Goal: Task Accomplishment & Management: Use online tool/utility

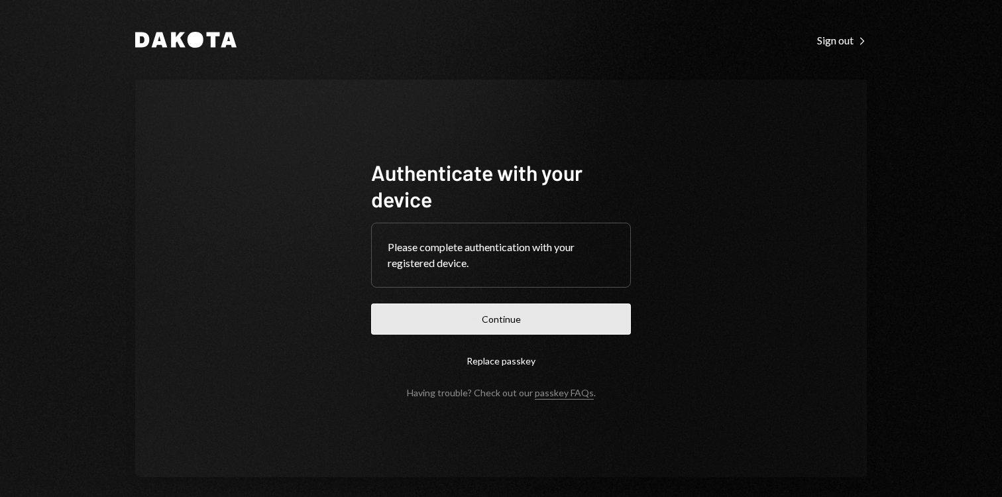
click at [515, 314] on button "Continue" at bounding box center [501, 319] width 260 height 31
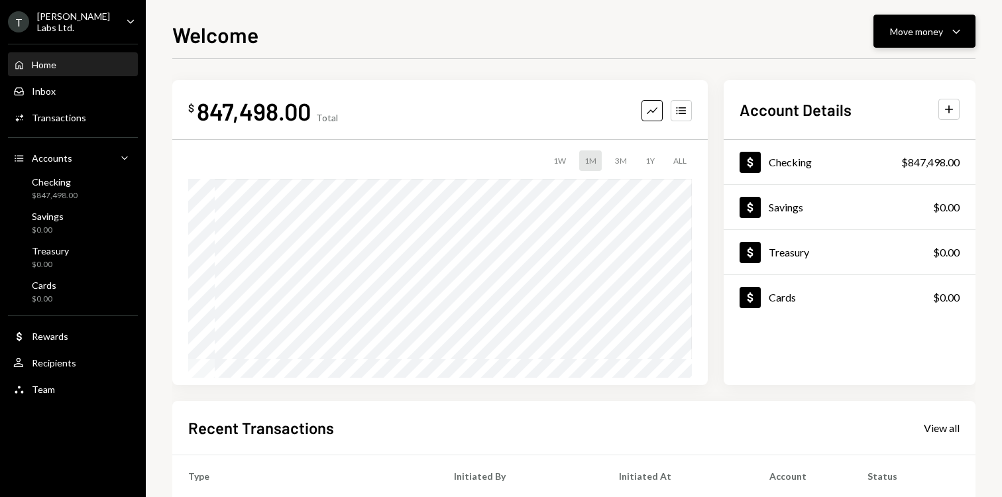
click at [932, 28] on div "Move money" at bounding box center [916, 32] width 53 height 14
click at [903, 72] on div "Send" at bounding box center [914, 71] width 97 height 14
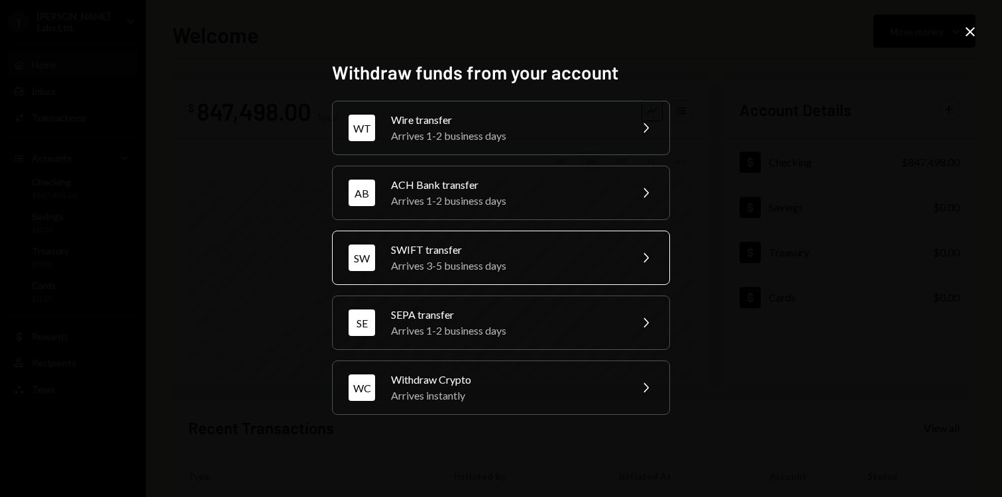
click at [529, 257] on div "SWIFT transfer" at bounding box center [506, 250] width 231 height 16
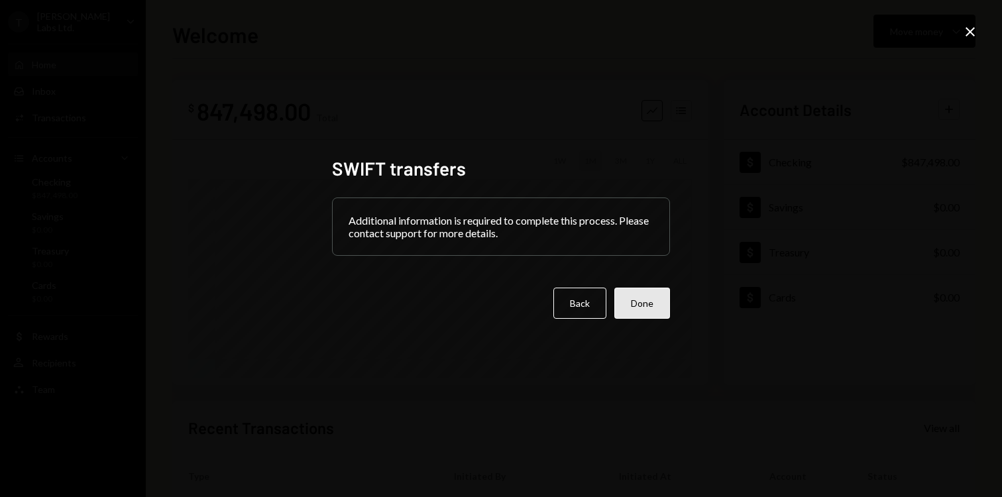
click at [648, 305] on button "Done" at bounding box center [642, 303] width 56 height 31
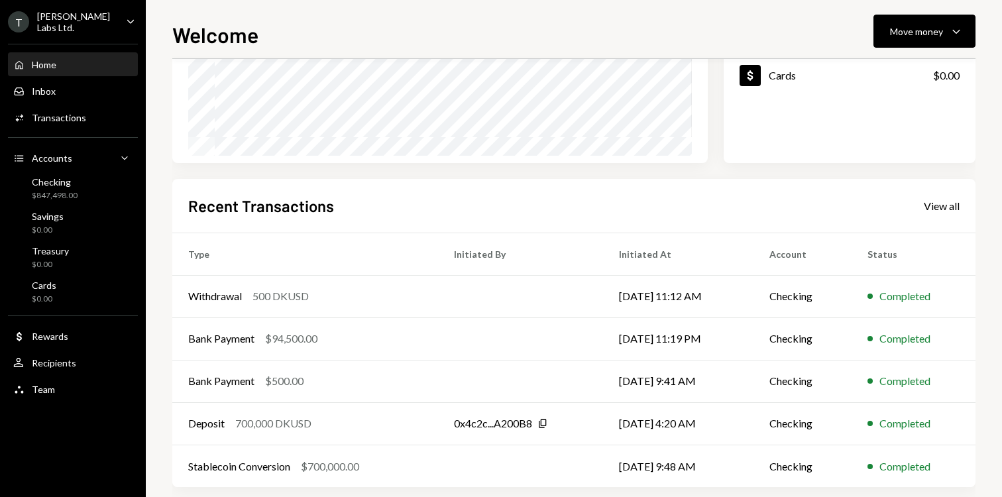
scroll to position [239, 0]
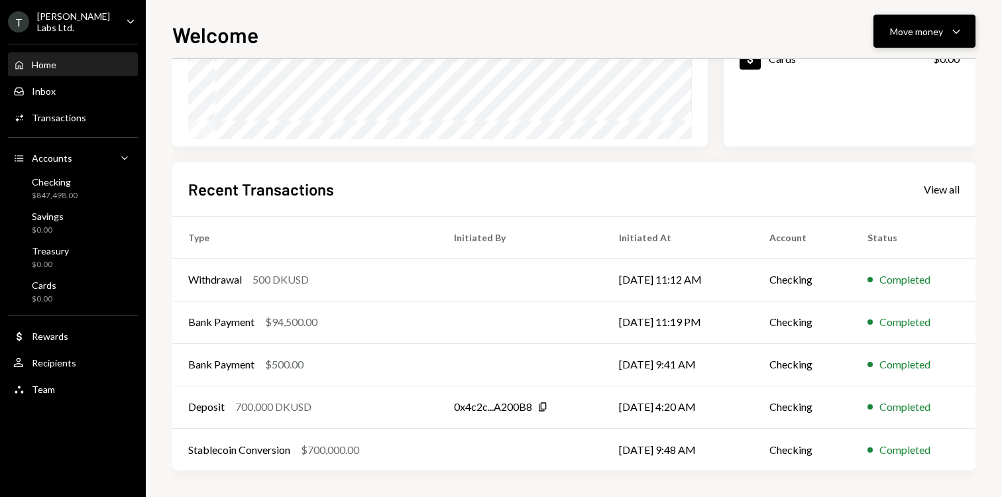
click at [921, 31] on div "Move money" at bounding box center [916, 32] width 53 height 14
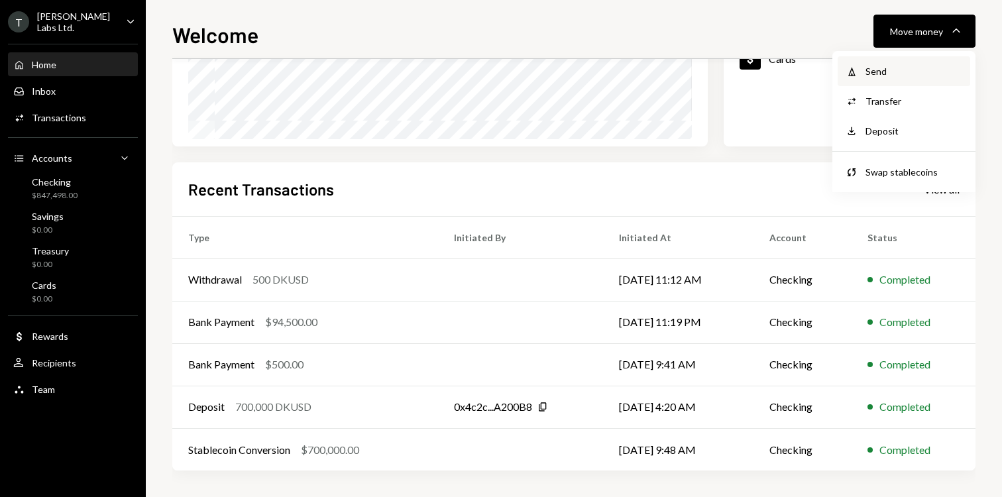
click at [897, 69] on div "Send" at bounding box center [914, 71] width 97 height 14
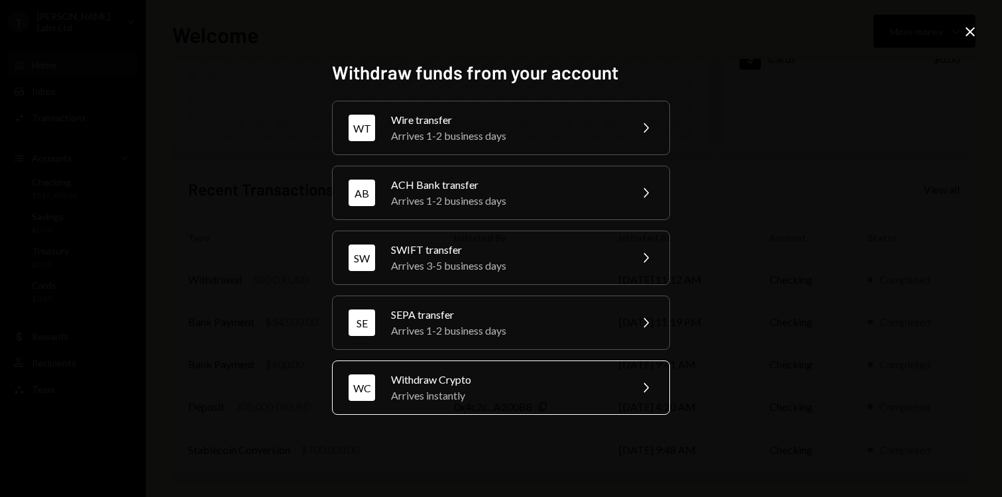
click at [488, 386] on div "Withdraw Crypto" at bounding box center [506, 380] width 231 height 16
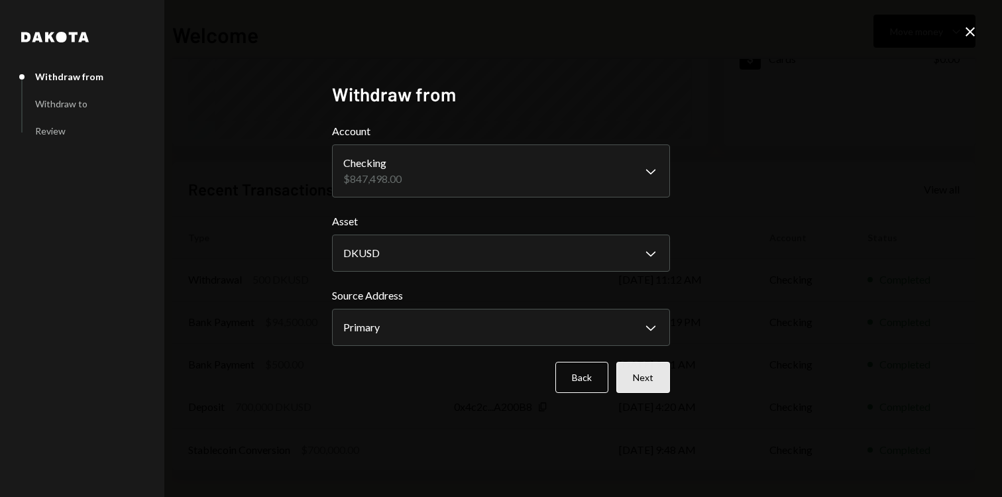
click at [640, 378] on button "Next" at bounding box center [643, 377] width 54 height 31
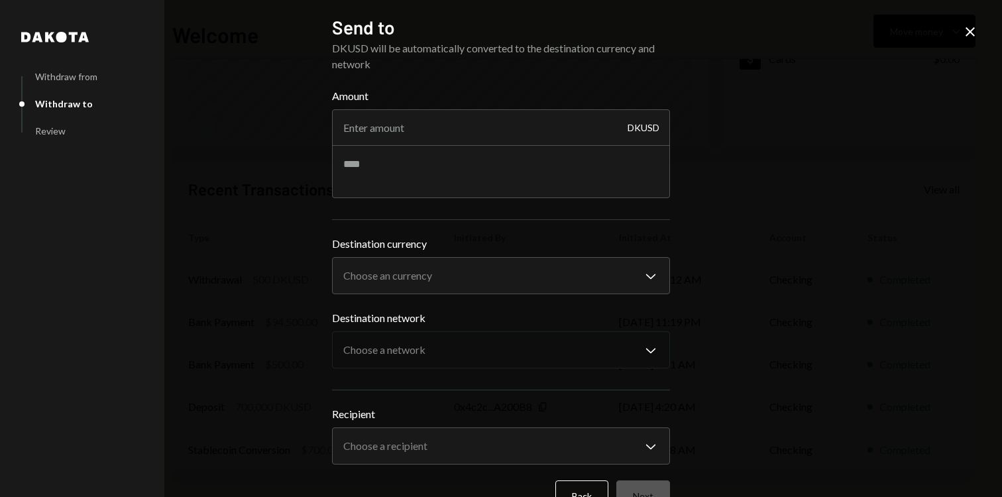
scroll to position [35, 0]
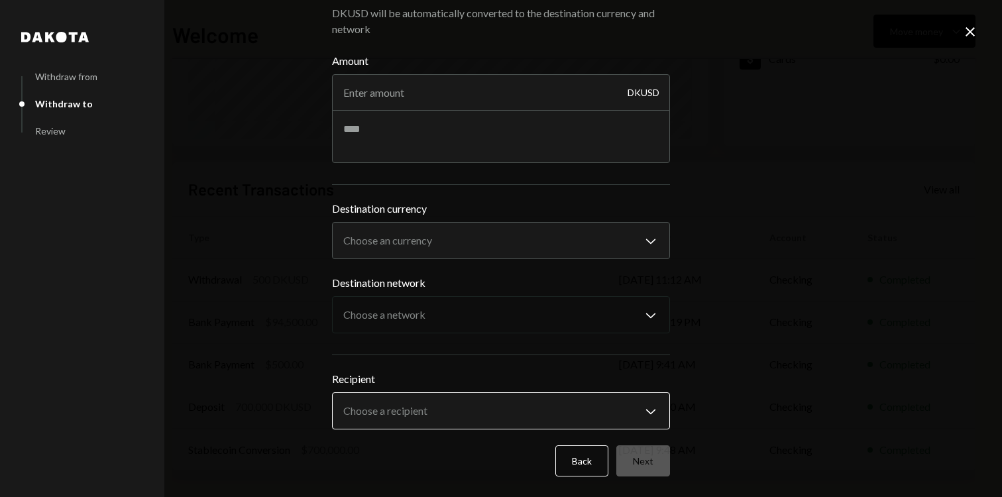
click at [504, 403] on body "T [PERSON_NAME] Labs Ltd. Caret Down Home Home Inbox Inbox Activities Transacti…" at bounding box center [501, 248] width 1002 height 497
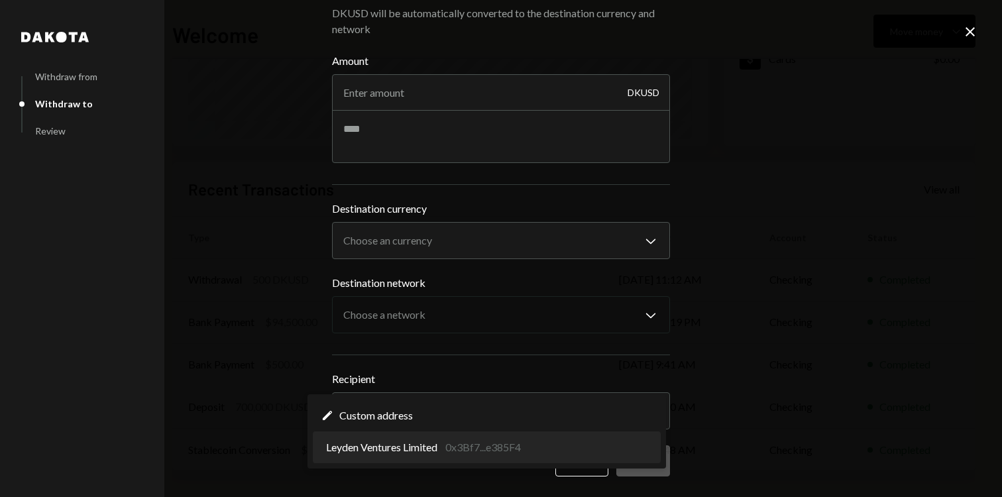
select select "**********"
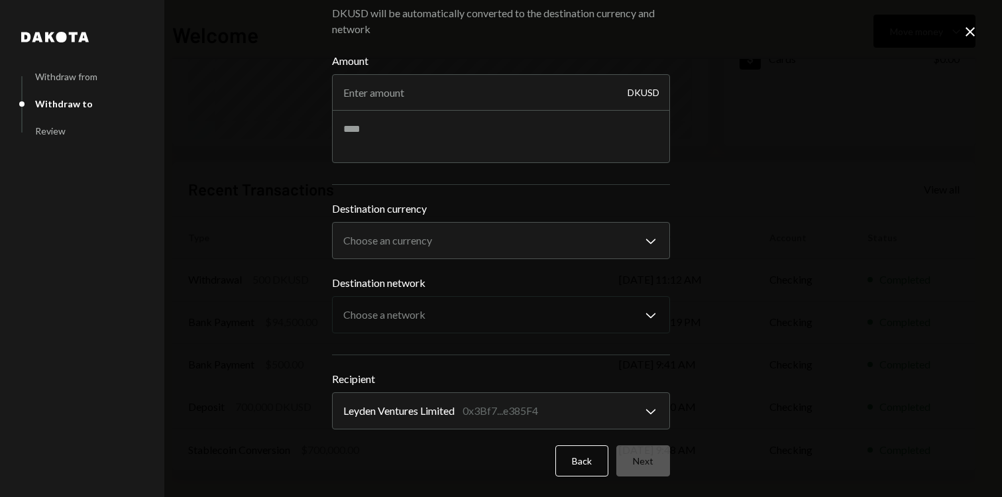
scroll to position [0, 0]
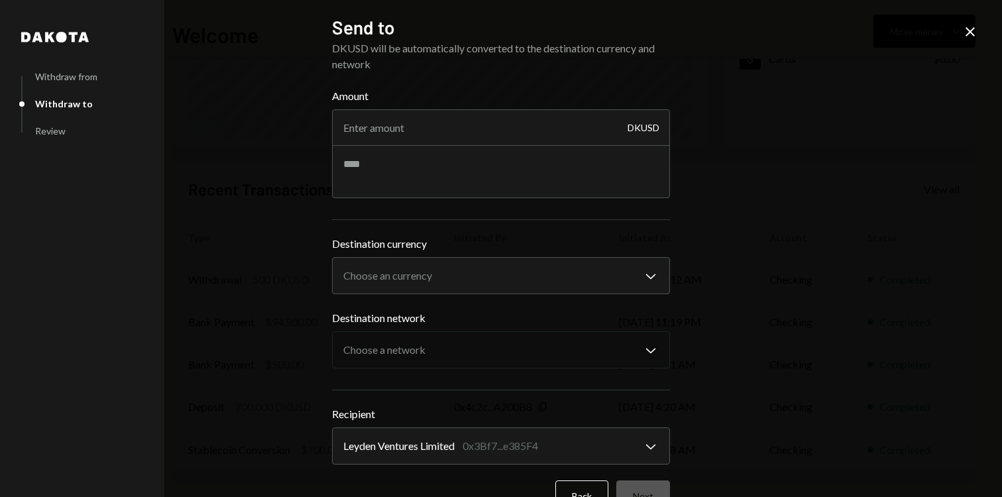
click at [966, 32] on icon "Close" at bounding box center [970, 32] width 16 height 16
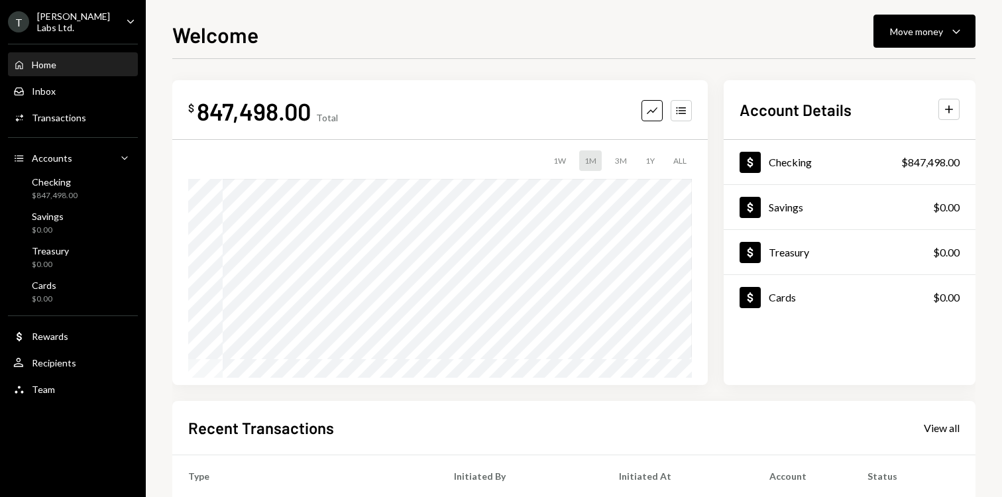
click at [572, 162] on div "1W 1M 3M 1Y ALL" at bounding box center [440, 160] width 504 height 21
click at [559, 162] on div "1W" at bounding box center [559, 160] width 23 height 21
click at [579, 161] on div "1M" at bounding box center [590, 160] width 23 height 21
click at [610, 157] on div "3M" at bounding box center [621, 160] width 23 height 21
click at [636, 157] on div "1W 1M 3M 1Y ALL" at bounding box center [440, 160] width 504 height 21
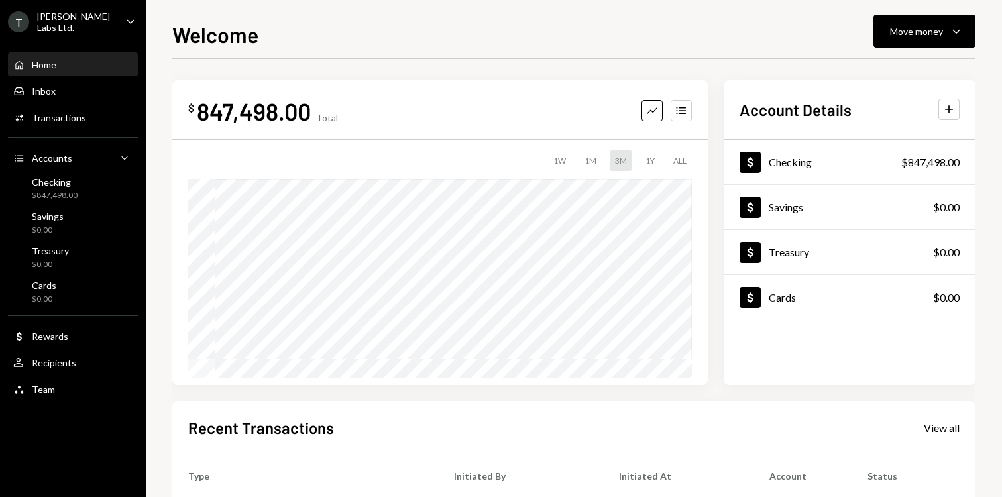
click at [651, 157] on div "1Y" at bounding box center [650, 160] width 20 height 21
click at [673, 159] on div "ALL" at bounding box center [680, 160] width 24 height 21
click at [618, 163] on div "3M" at bounding box center [621, 160] width 23 height 21
click at [576, 160] on div "1W 1M 3M 1Y ALL" at bounding box center [440, 160] width 504 height 21
click at [563, 158] on div "1W" at bounding box center [559, 160] width 23 height 21
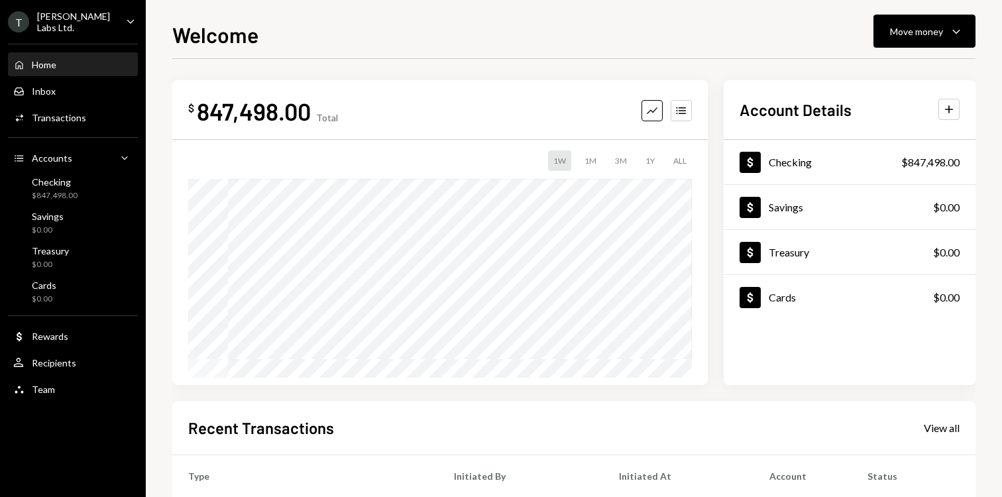
click at [582, 165] on div "1M" at bounding box center [590, 160] width 23 height 21
click at [551, 162] on div "1W" at bounding box center [559, 160] width 23 height 21
click at [614, 154] on div "3M" at bounding box center [621, 160] width 23 height 21
click at [647, 156] on div "1Y" at bounding box center [650, 160] width 20 height 21
click at [624, 160] on div "3M" at bounding box center [621, 160] width 23 height 21
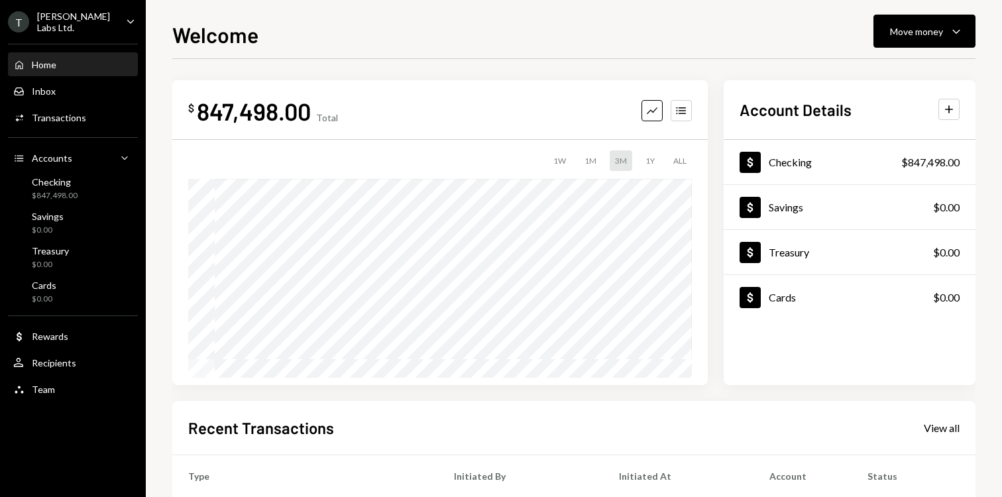
click at [593, 162] on div "1M" at bounding box center [590, 160] width 23 height 21
